Goal: Communication & Community: Answer question/provide support

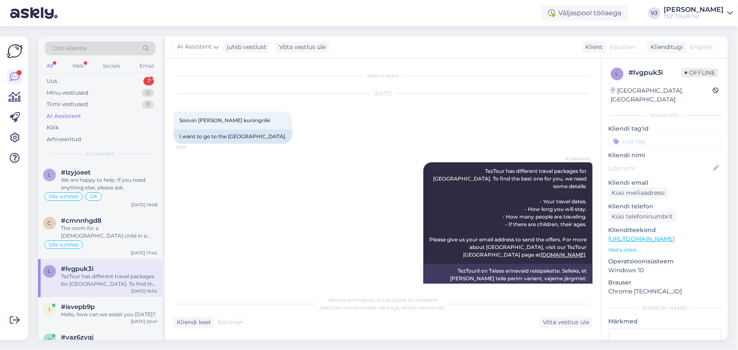
scroll to position [72, 0]
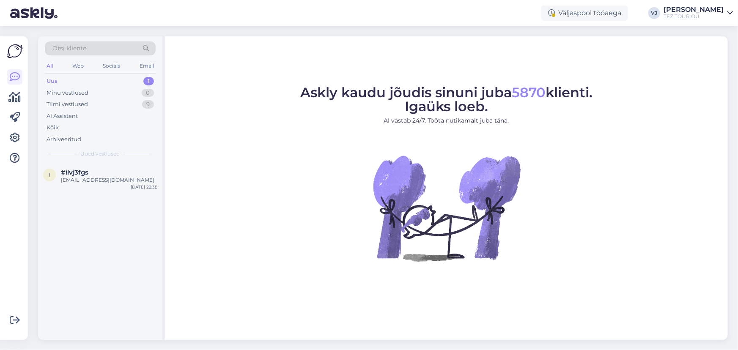
click at [107, 75] on div "Uus 1" at bounding box center [100, 81] width 111 height 12
click at [131, 175] on div "#ilvj3fgs" at bounding box center [109, 173] width 96 height 8
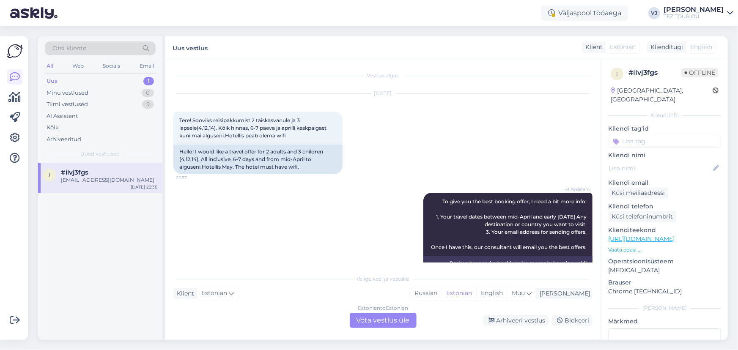
scroll to position [136, 0]
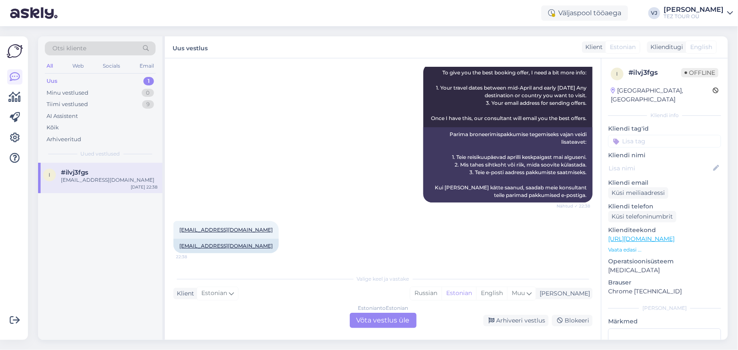
click at [384, 321] on div "Estonian to Estonian Võta vestlus üle" at bounding box center [383, 320] width 67 height 15
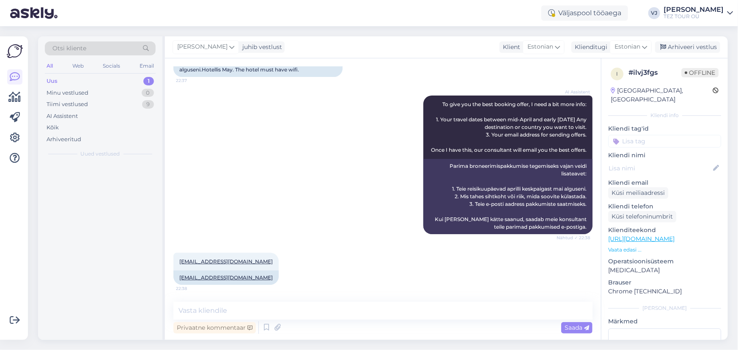
scroll to position [104, 0]
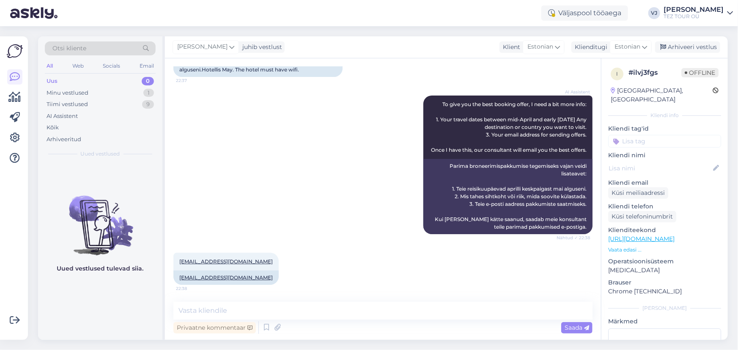
click at [654, 136] on input at bounding box center [664, 141] width 113 height 13
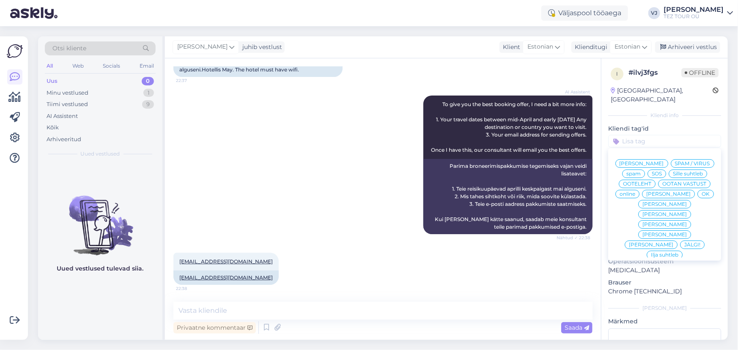
click at [658, 161] on span "[PERSON_NAME]" at bounding box center [642, 163] width 44 height 5
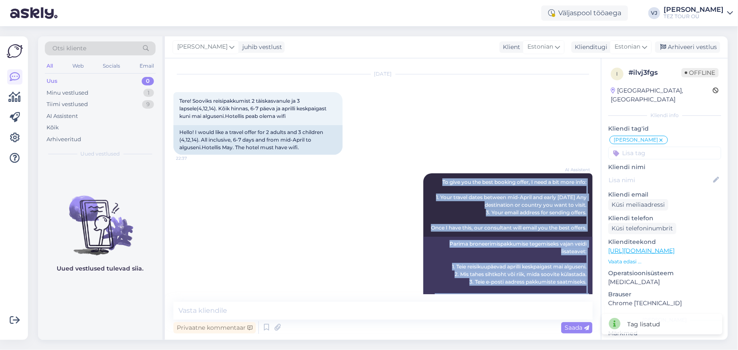
scroll to position [0, 0]
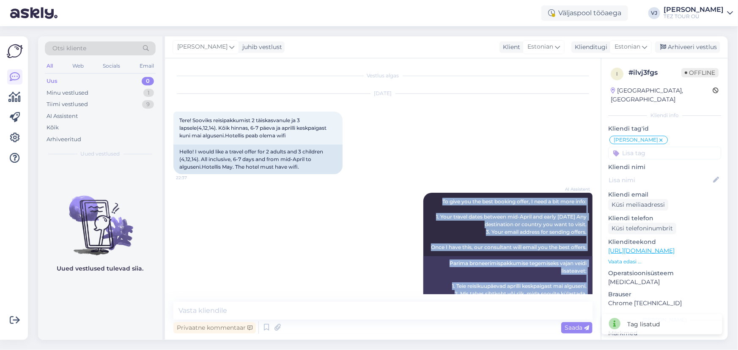
drag, startPoint x: 255, startPoint y: 279, endPoint x: 169, endPoint y: 99, distance: 199.1
click at [169, 99] on div "Vestlus algas Oct 1 2025 Tere! Sooviks reisipakkumist 2 täiskasvanule ja 3 laps…" at bounding box center [383, 199] width 436 height 282
copy div "Tere! Sooviks reisipakkumist 2 täiskasvanule ja 3 lapsele(4,12,14). Kõik hinnas…"
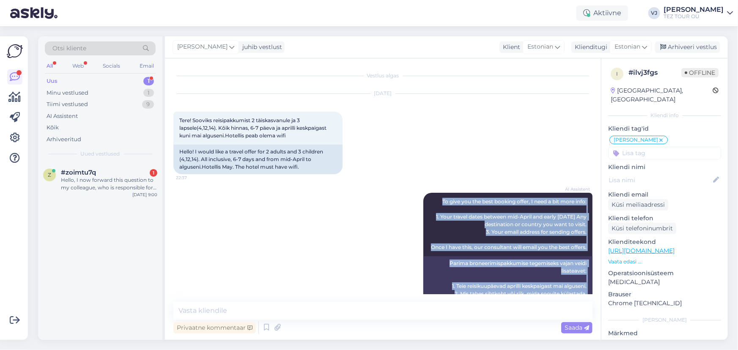
click at [132, 85] on div "Uus 1" at bounding box center [100, 81] width 111 height 12
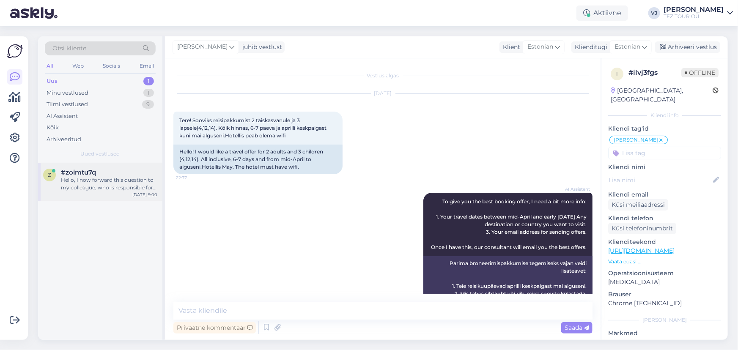
click at [115, 179] on div "Hello, I now forward this question to my colleague, who is responsible for this…" at bounding box center [109, 183] width 96 height 15
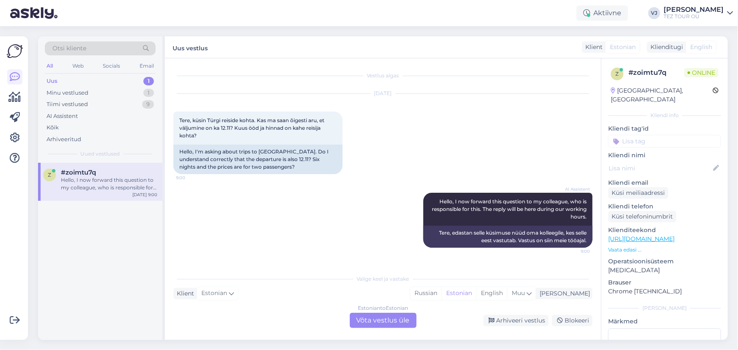
click at [387, 321] on div "Estonian to Estonian Võta vestlus üle" at bounding box center [383, 320] width 67 height 15
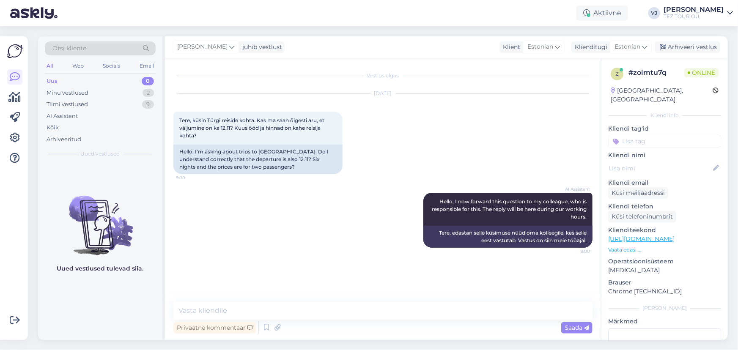
click at [664, 135] on input at bounding box center [664, 141] width 113 height 13
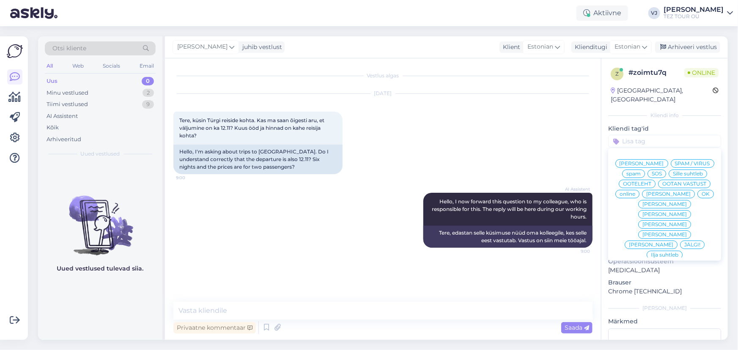
click at [664, 161] on span "[PERSON_NAME]" at bounding box center [642, 163] width 44 height 5
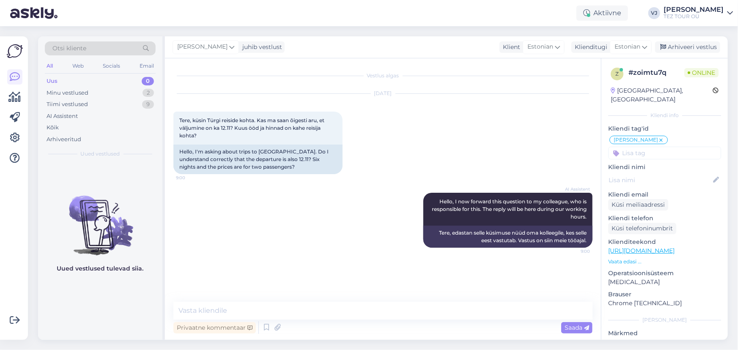
click at [386, 283] on div "Vestlus algas Oct 2 2025 Tere, küsin Türgi reiside kohta. Kas ma saan õigesti a…" at bounding box center [386, 181] width 427 height 228
click at [250, 303] on textarea at bounding box center [382, 311] width 419 height 18
type textarea "Tere hommikust!"
click at [264, 328] on icon at bounding box center [266, 327] width 10 height 13
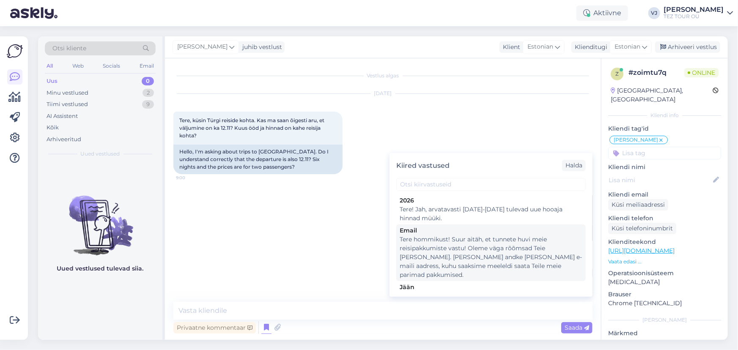
click at [544, 256] on div "Tere hommikust! Suur aitäh, et tunnete huvi meie reisipakkumiste vastu! Oleme v…" at bounding box center [491, 257] width 183 height 44
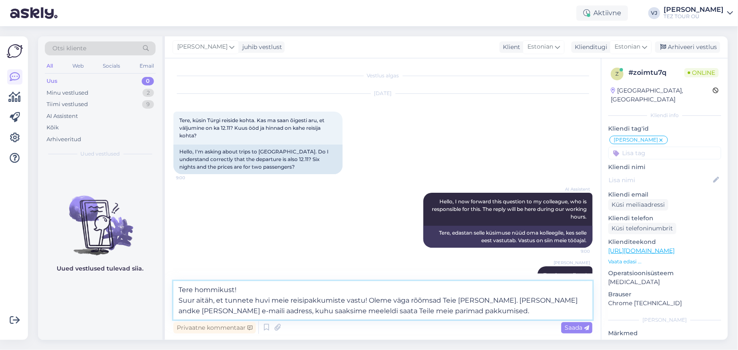
drag, startPoint x: 365, startPoint y: 300, endPoint x: 124, endPoint y: 283, distance: 242.2
click at [124, 283] on div "Otsi kliente All Web Socials Email Uus 0 Minu vestlused 2 Tiimi vestlused 9 AI …" at bounding box center [383, 188] width 690 height 304
click at [241, 292] on textarea "Tere hommikust! Suur aitäh, et tunnete huvi meie reisipakkumiste vastu! Oleme v…" at bounding box center [382, 300] width 419 height 38
click at [258, 289] on textarea "Tere hommikust! Suur aitäh, et tunnete huvi meie reisipakkumiste vastu! Oleme v…" at bounding box center [382, 300] width 419 height 38
drag, startPoint x: 267, startPoint y: 287, endPoint x: 86, endPoint y: 280, distance: 181.6
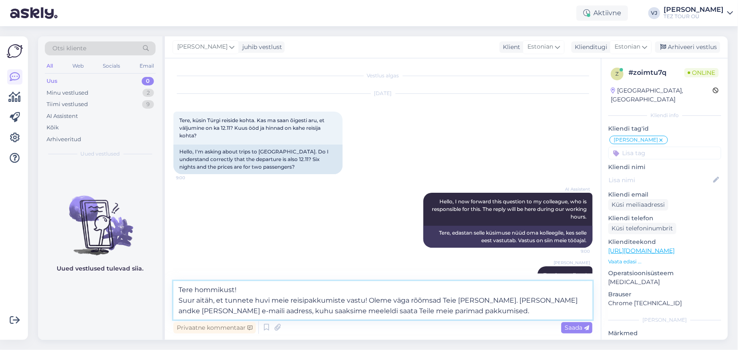
click at [86, 280] on div "Otsi kliente All Web Socials Email Uus 0 Minu vestlused 2 Tiimi vestlused 9 AI …" at bounding box center [383, 188] width 690 height 304
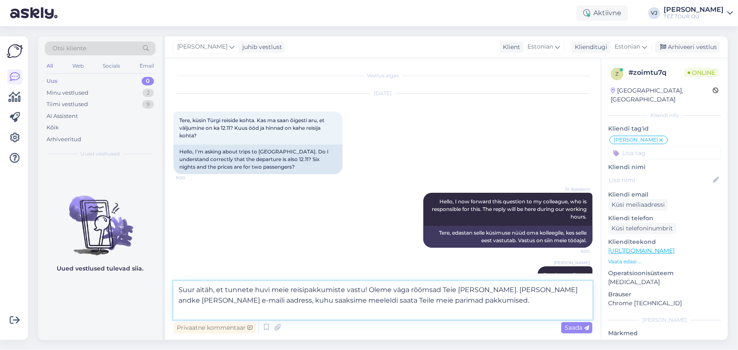
type textarea "Suur aitäh, et tunnete huvi meie reisipakkumiste vastu! Oleme väga rõõmsad Teie…"
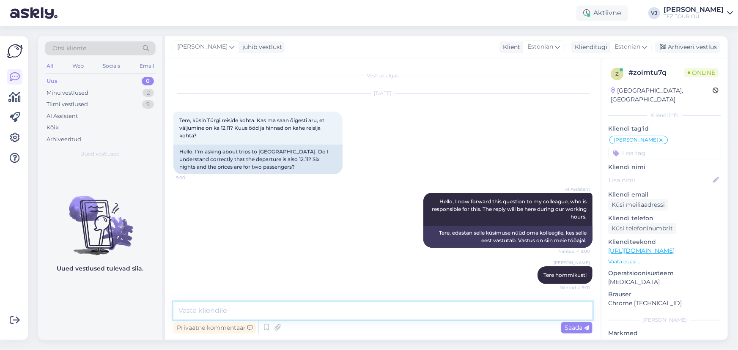
click at [250, 313] on textarea at bounding box center [382, 311] width 419 height 18
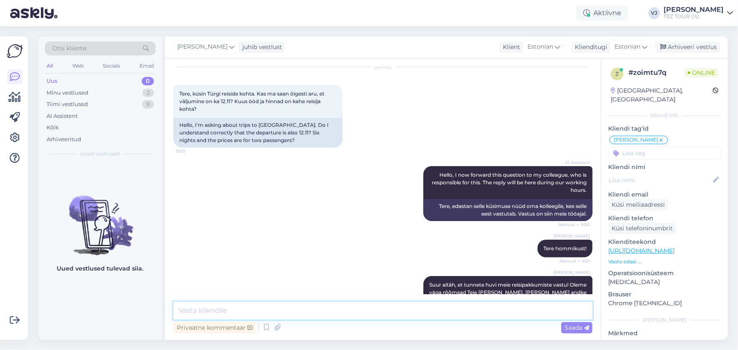
scroll to position [94, 0]
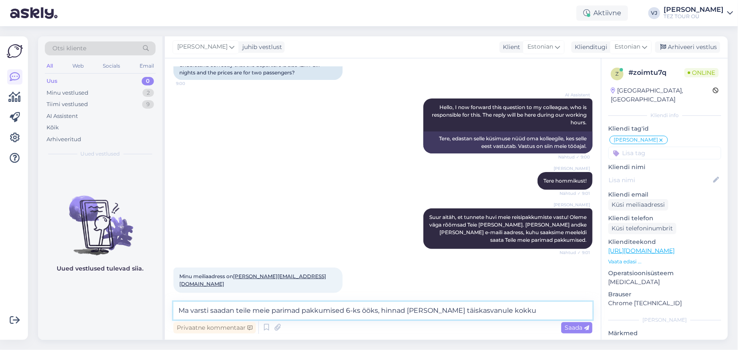
type textarea "Ma varsti saadan teile meie parimad pakkumised 6-ks ööks, hinnad [PERSON_NAME] …"
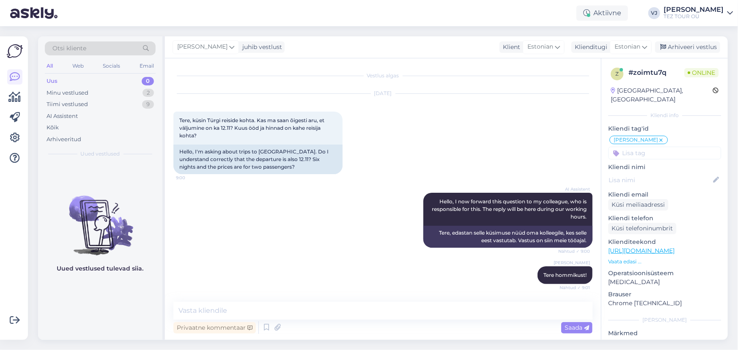
scroll to position [182, 0]
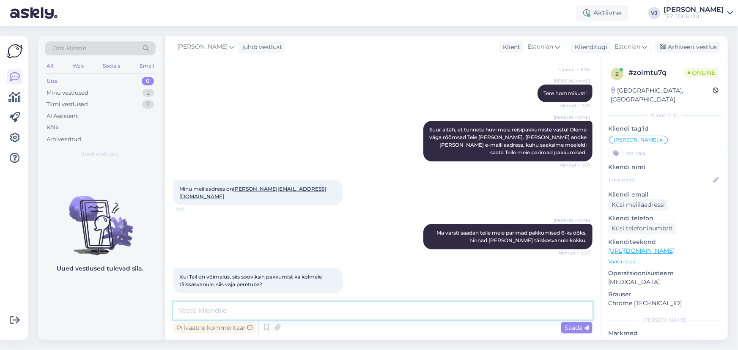
click at [262, 313] on textarea at bounding box center [382, 311] width 419 height 18
type textarea "[PERSON_NAME]"
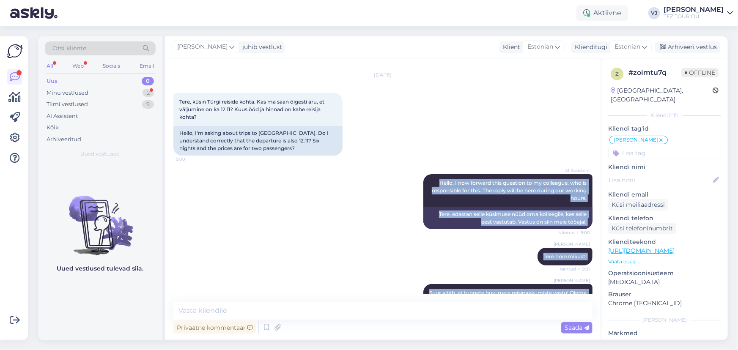
scroll to position [0, 0]
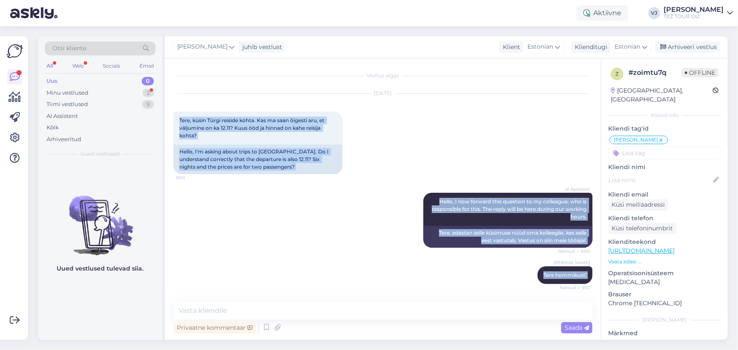
drag, startPoint x: 207, startPoint y: 285, endPoint x: 173, endPoint y: 109, distance: 179.1
click at [173, 109] on div "Vestlus algas Oct 2 2025 Tere, küsin Türgi reiside kohta. Kas ma saan õigesti a…" at bounding box center [386, 181] width 427 height 228
copy div "Tere, küsin Türgi reiside kohta. Kas ma saan õigesti aru, et väljumine on ka 12…"
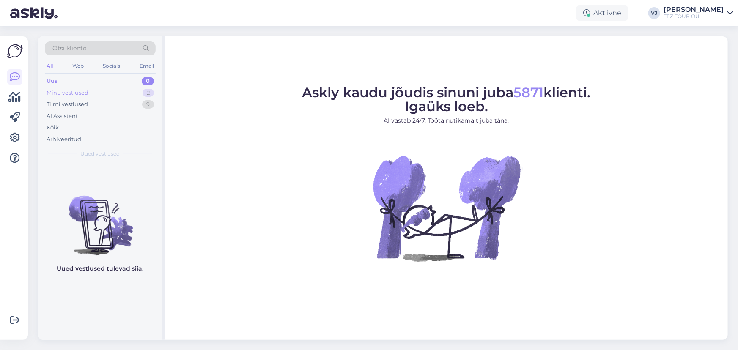
click at [123, 93] on div "Minu vestlused 2" at bounding box center [100, 93] width 111 height 12
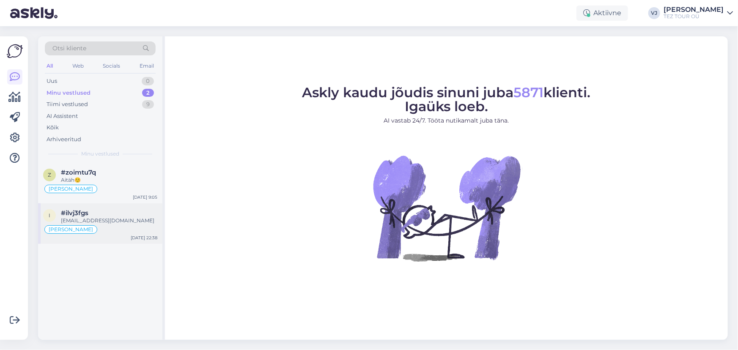
click at [109, 214] on div "#ilvj3fgs" at bounding box center [109, 213] width 96 height 8
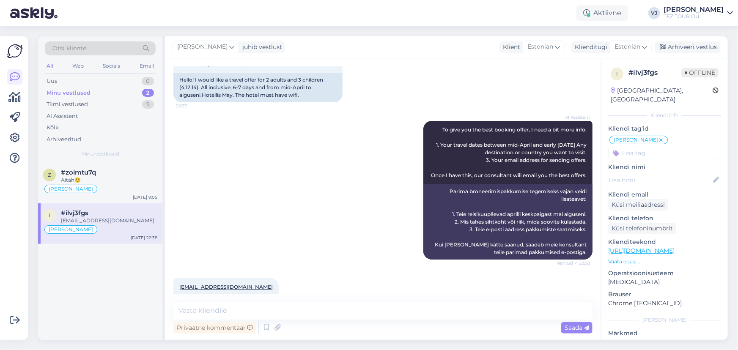
scroll to position [72, 0]
click at [129, 79] on div "Uus 1" at bounding box center [100, 81] width 111 height 12
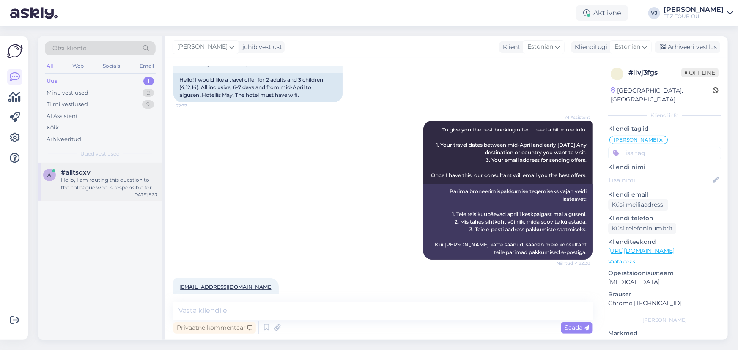
click at [113, 182] on div "Hello, I am routing this question to the colleague who is responsible for this …" at bounding box center [109, 183] width 96 height 15
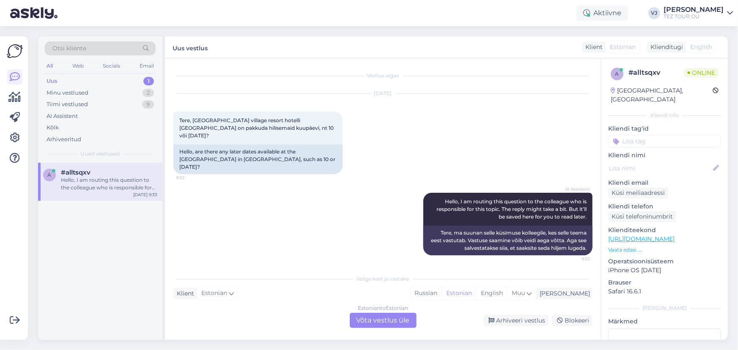
click at [389, 319] on div "Estonian to Estonian Võta vestlus üle" at bounding box center [383, 320] width 67 height 15
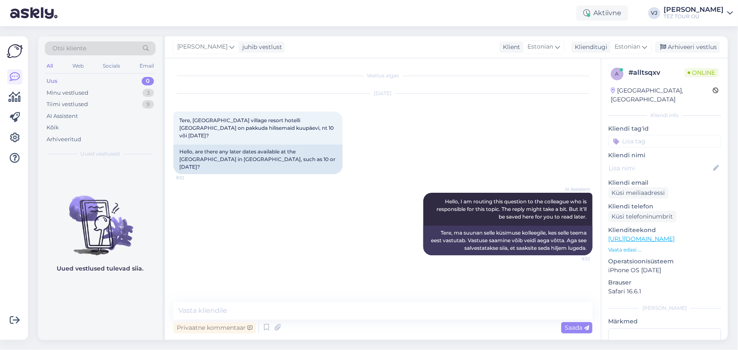
click at [646, 135] on input at bounding box center [664, 141] width 113 height 13
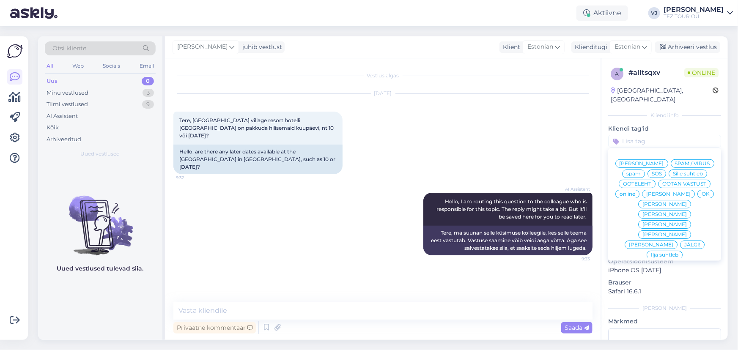
click at [664, 161] on span "[PERSON_NAME]" at bounding box center [642, 163] width 44 height 5
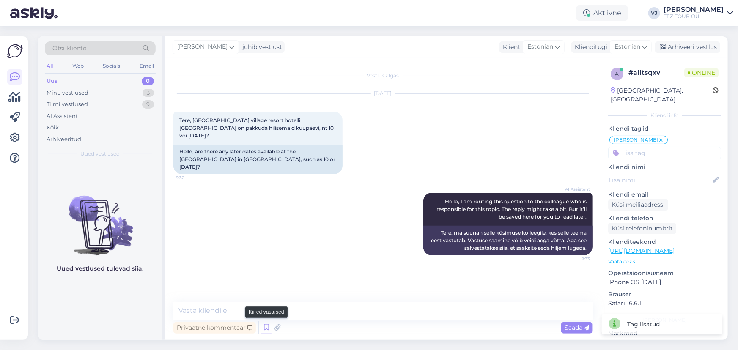
click at [266, 331] on icon at bounding box center [266, 327] width 10 height 13
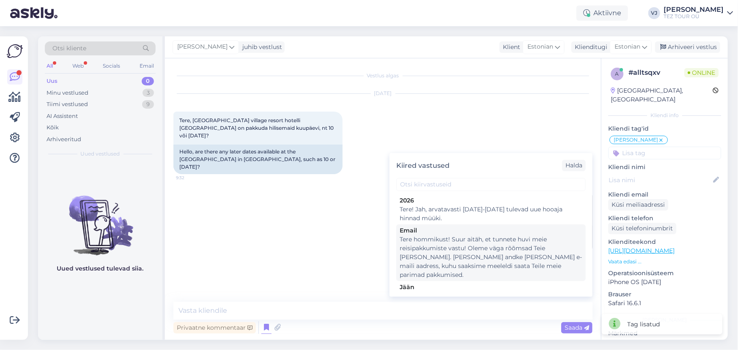
click at [520, 258] on div "Tere hommikust! Suur aitäh, et tunnete huvi meie reisipakkumiste vastu! Oleme v…" at bounding box center [491, 257] width 183 height 44
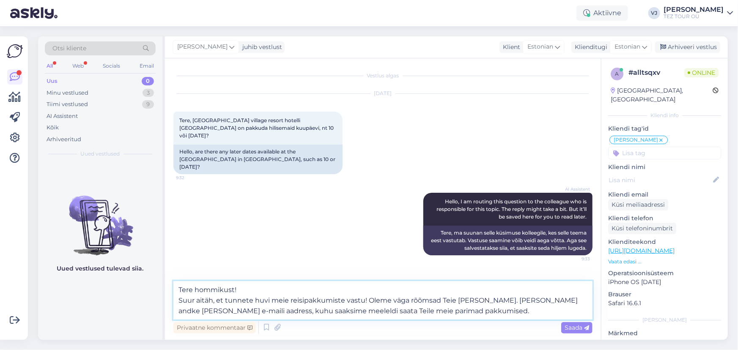
drag, startPoint x: 479, startPoint y: 311, endPoint x: 257, endPoint y: 310, distance: 222.5
click at [257, 310] on textarea "Tere hommikust! Suur aitäh, et tunnete huvi meie reisipakkumiste vastu! Oleme v…" at bounding box center [382, 300] width 419 height 38
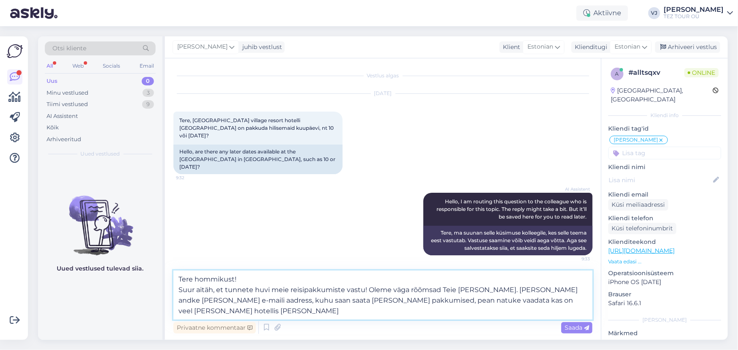
type textarea "Tere hommikust! Suur aitäh, et tunnete huvi meie reisipakkumiste vastu! Oleme v…"
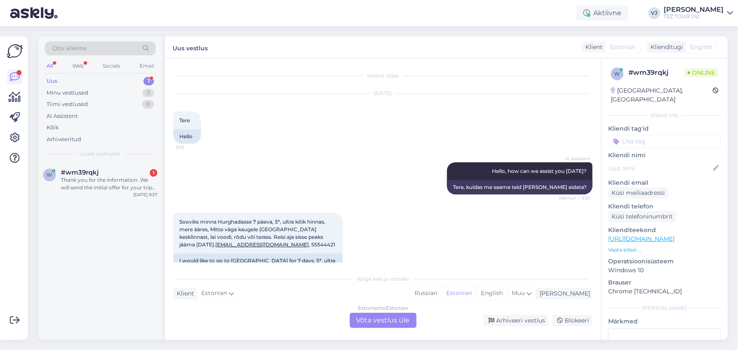
click at [398, 317] on div "Estonian to Estonian Võta vestlus üle" at bounding box center [383, 320] width 67 height 15
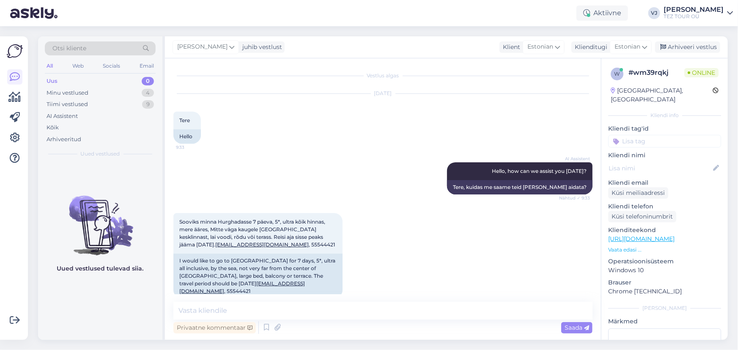
click at [683, 135] on input at bounding box center [664, 141] width 113 height 13
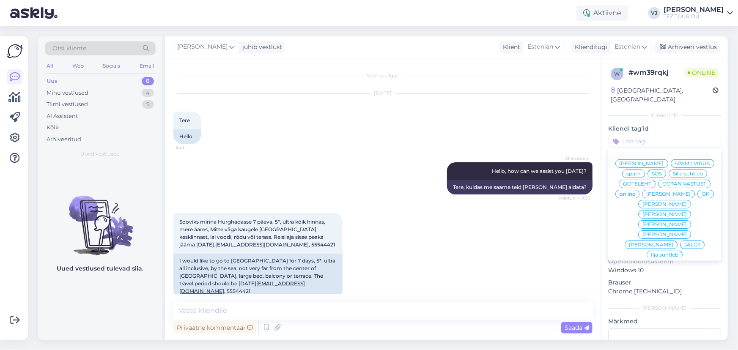
click at [664, 161] on span "[PERSON_NAME]" at bounding box center [642, 163] width 44 height 5
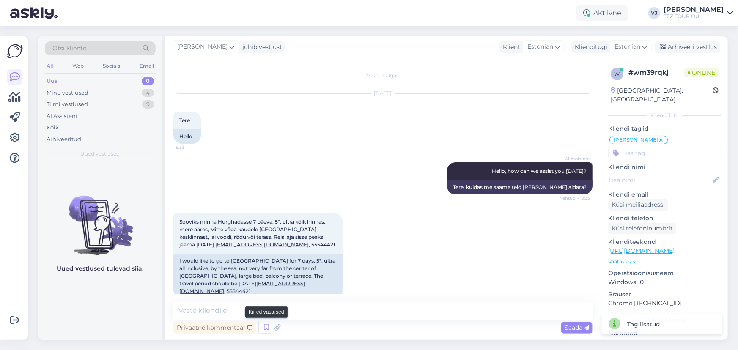
click at [265, 330] on icon at bounding box center [266, 327] width 10 height 13
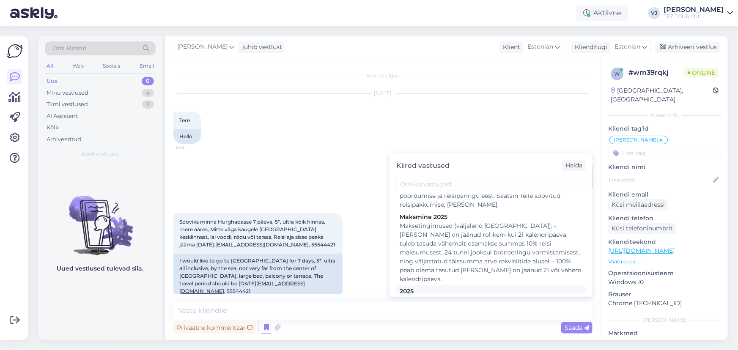
scroll to position [147, 0]
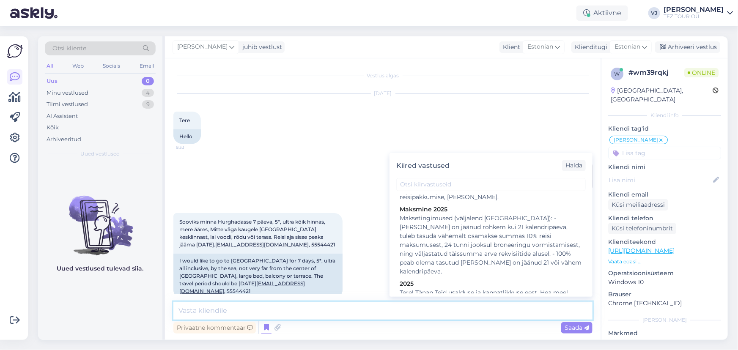
click at [257, 310] on textarea at bounding box center [382, 311] width 419 height 18
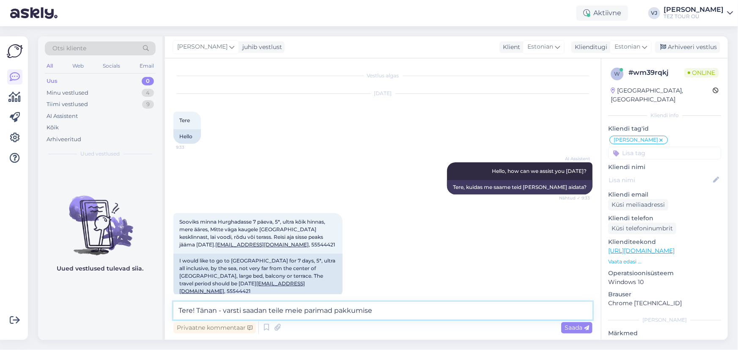
type textarea "Tere! Tänan - varsti saadan teile meie parimad pakkumised"
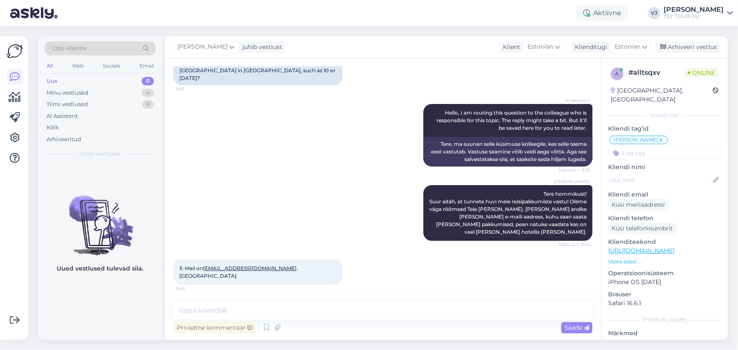
scroll to position [66, 0]
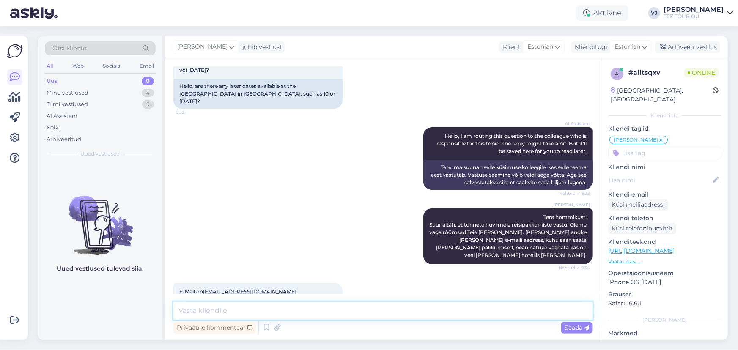
click at [239, 313] on textarea at bounding box center [382, 311] width 419 height 18
type textarea "R"
type textarea "Tänan - varsti saadan pakkumised"
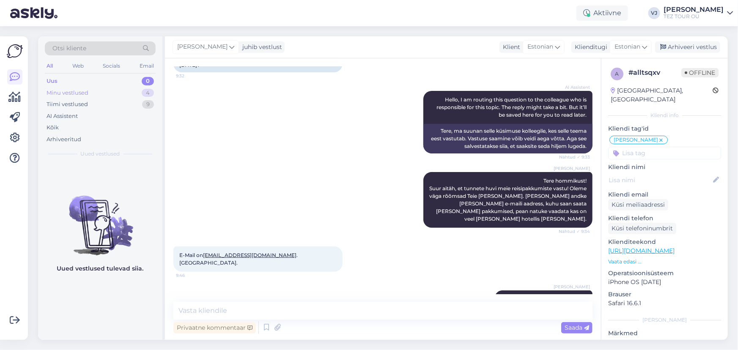
click at [135, 91] on div "Minu vestlused 4" at bounding box center [100, 93] width 111 height 12
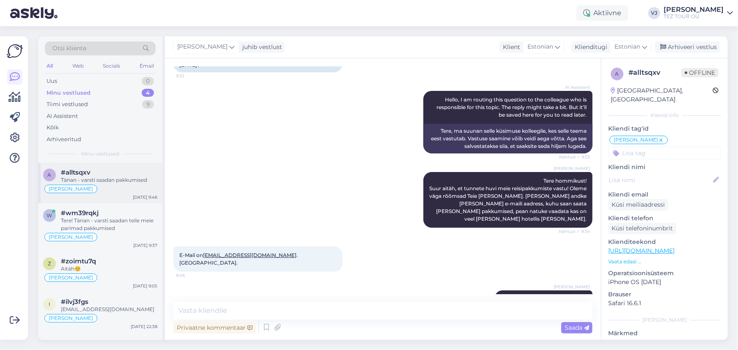
click at [128, 185] on div "[PERSON_NAME]" at bounding box center [100, 189] width 114 height 10
click at [90, 201] on div "a #alltsqxv Tänan - varsti saadan pakkumised [PERSON_NAME] [DATE] 9:46" at bounding box center [100, 183] width 124 height 41
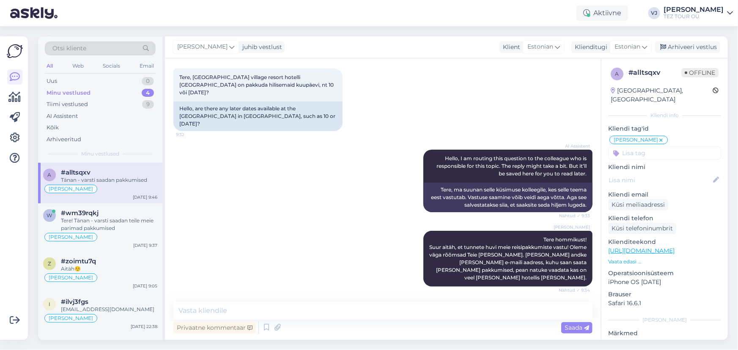
scroll to position [102, 0]
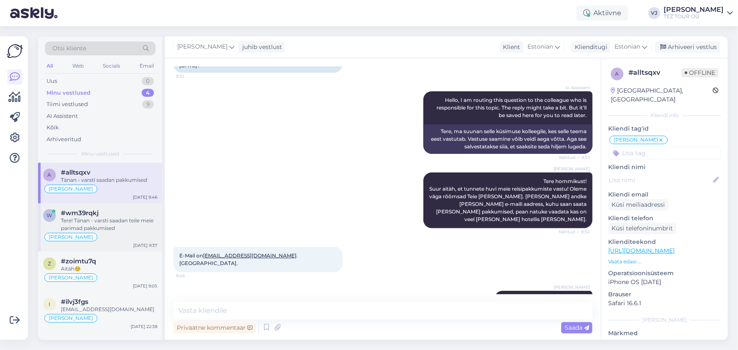
click at [102, 217] on div "Tere! Tänan - varsti saadan teile meie parimad pakkumised" at bounding box center [109, 224] width 96 height 15
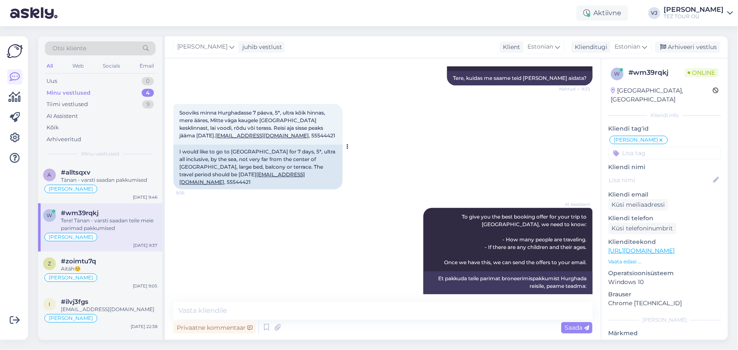
scroll to position [109, 0]
click at [131, 256] on div "z #zoimtu7q Aitäh☺️ [PERSON_NAME] [DATE] 9:05" at bounding box center [100, 272] width 124 height 41
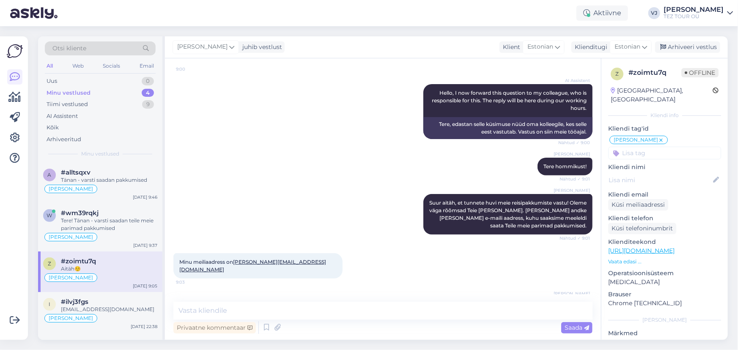
scroll to position [255, 0]
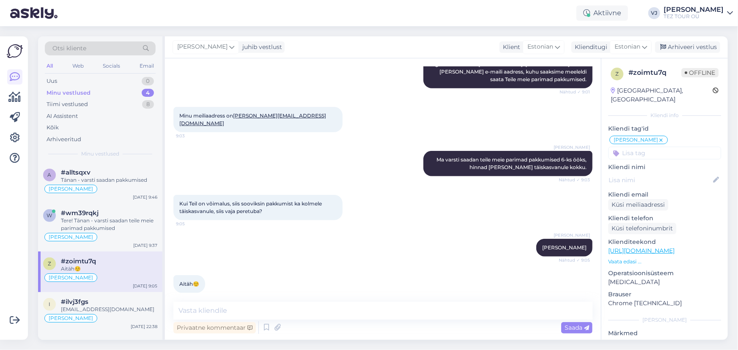
click at [359, 217] on div "Kui Teil on võimalus, siis sooviksin pakkumist ka kolmele täiskasvanule, siis v…" at bounding box center [382, 208] width 419 height 44
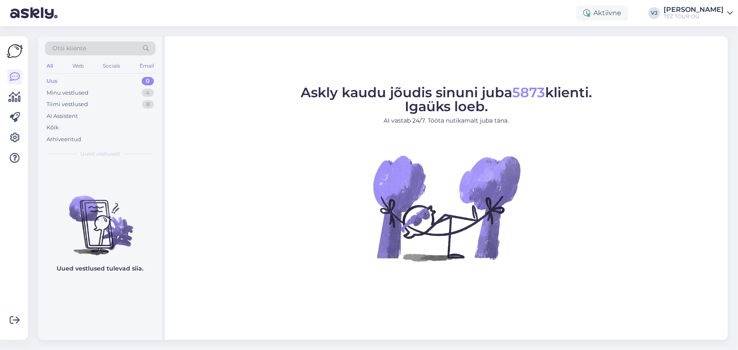
drag, startPoint x: 301, startPoint y: 180, endPoint x: 400, endPoint y: 85, distance: 137.9
click at [301, 180] on figure "Askly kaudu jõudis sinuni juba 5873 klienti. Igaüks loeb. AI vastab 24/7. Tööta…" at bounding box center [447, 185] width 548 height 198
